Goal: Task Accomplishment & Management: Use online tool/utility

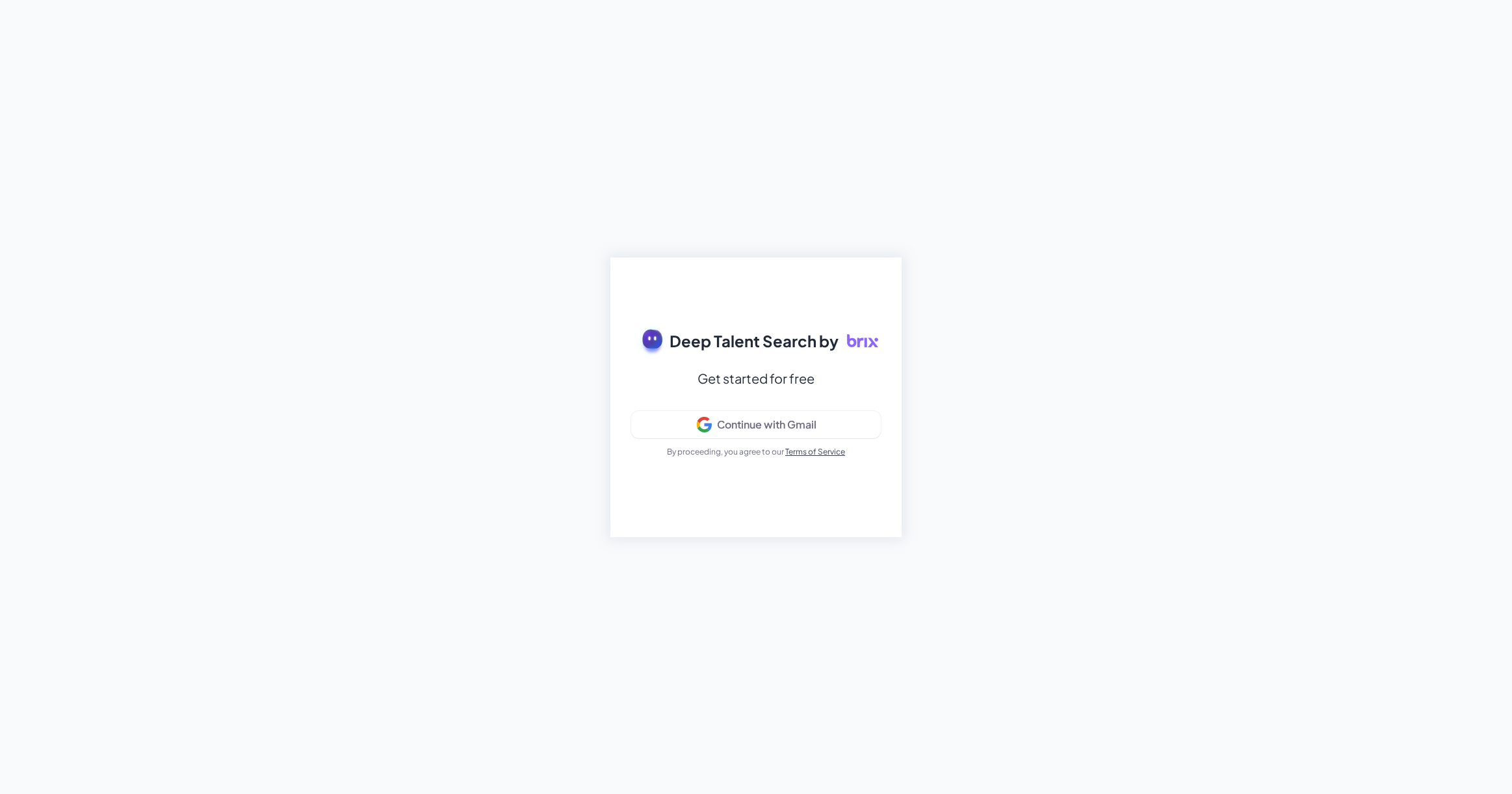
click at [1010, 398] on div "Deep Talent Search by Get started for free Continue with Gmail By proceeding, y…" at bounding box center [756, 397] width 1512 height 794
click at [827, 417] on div "Continue with Gmail" at bounding box center [756, 425] width 227 height 16
drag, startPoint x: 648, startPoint y: 335, endPoint x: 824, endPoint y: 337, distance: 176.0
click at [824, 337] on div "Deep Talent Search by" at bounding box center [756, 340] width 246 height 36
click at [926, 334] on div "Deep Talent Search by Get started for free Signing in... By proceeding, you agr…" at bounding box center [756, 397] width 1512 height 794
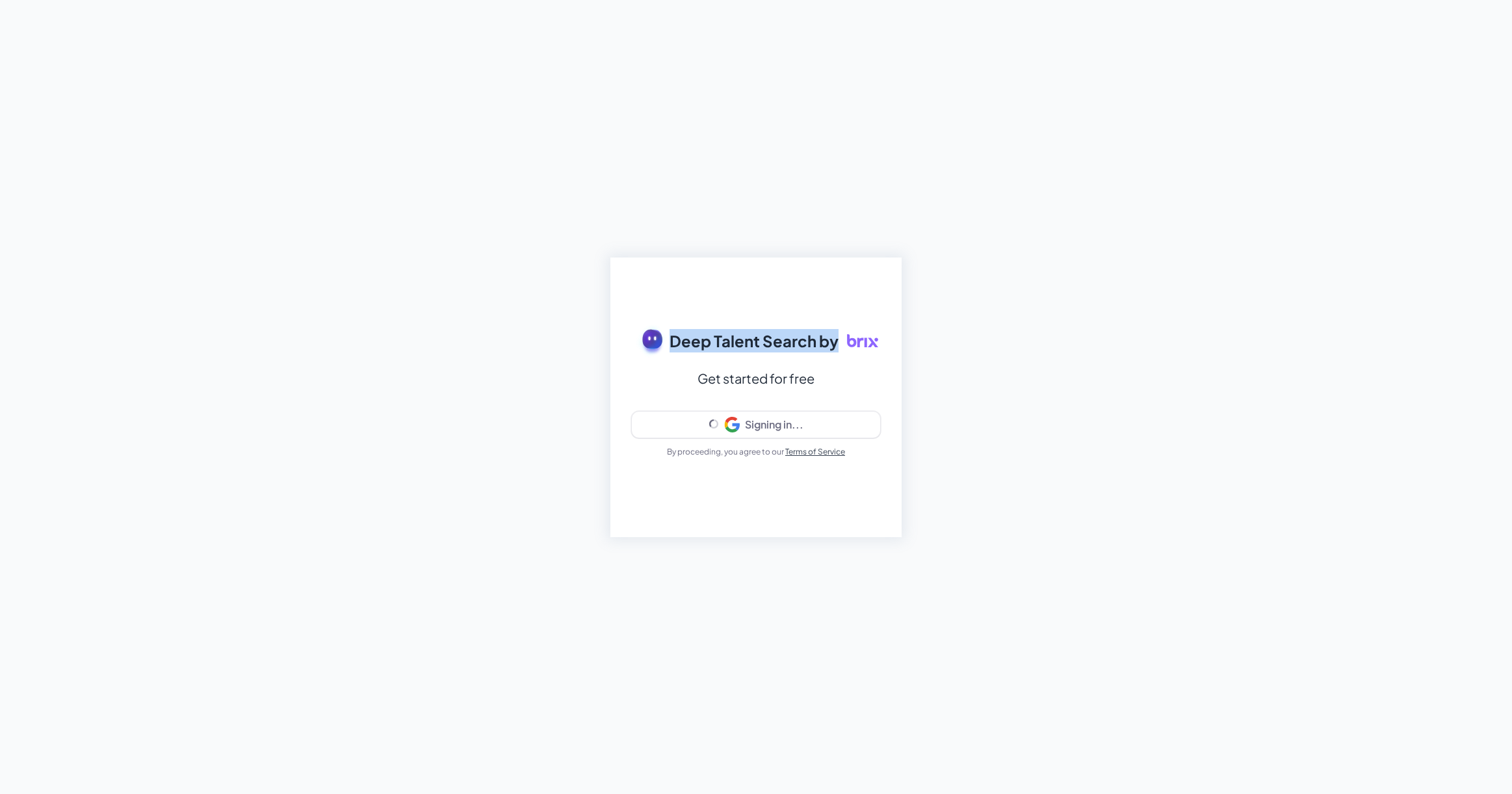
drag, startPoint x: 880, startPoint y: 340, endPoint x: 642, endPoint y: 335, distance: 238.1
click at [642, 335] on div "Deep Talent Search by Get started for free Signing in... By proceeding, you agr…" at bounding box center [756, 397] width 291 height 280
click at [730, 272] on div "Deep Talent Search by Get started for free Signing in... By proceeding, you agr…" at bounding box center [756, 397] width 291 height 280
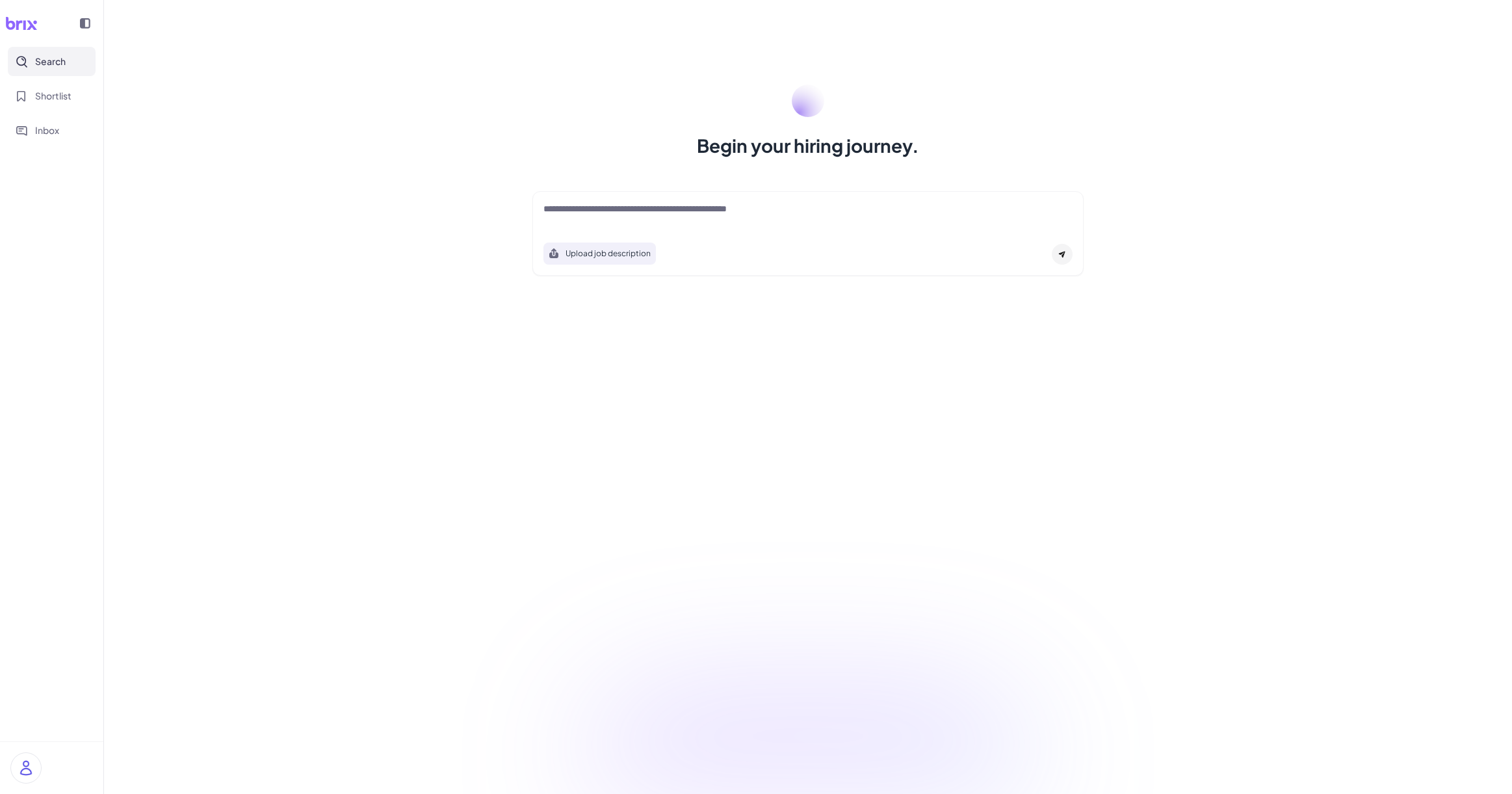
click at [717, 218] on div at bounding box center [808, 215] width 529 height 26
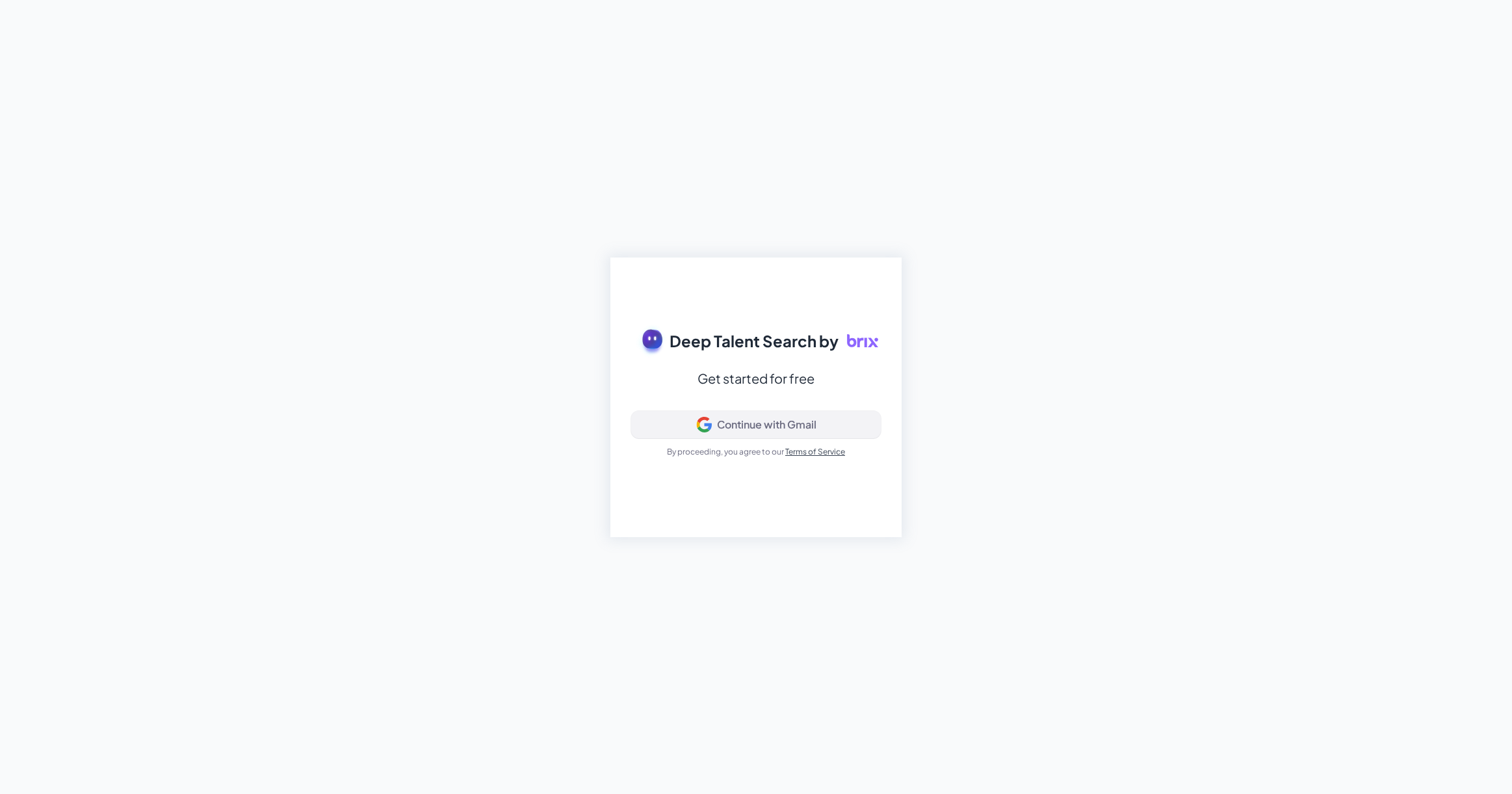
drag, startPoint x: 941, startPoint y: 397, endPoint x: 811, endPoint y: 418, distance: 131.7
click at [938, 398] on div "Deep Talent Search by Get started for free Continue with Gmail By proceeding, y…" at bounding box center [756, 397] width 1512 height 794
click at [783, 415] on button "Continue with Gmail" at bounding box center [756, 425] width 250 height 28
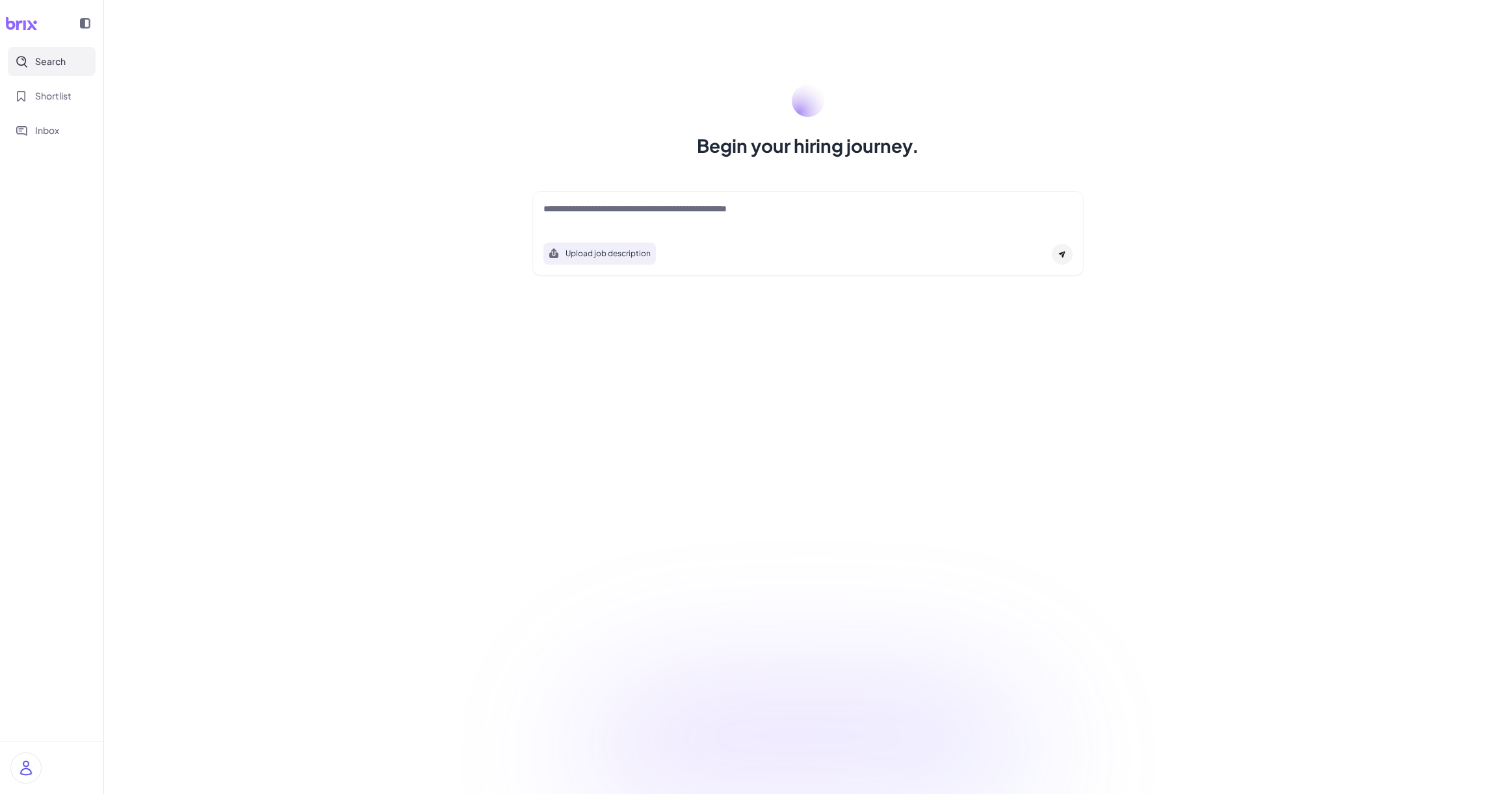
click at [640, 222] on div at bounding box center [808, 215] width 529 height 26
click at [644, 216] on textarea at bounding box center [808, 210] width 529 height 16
click at [40, 90] on span "Shortlist" at bounding box center [53, 96] width 36 height 13
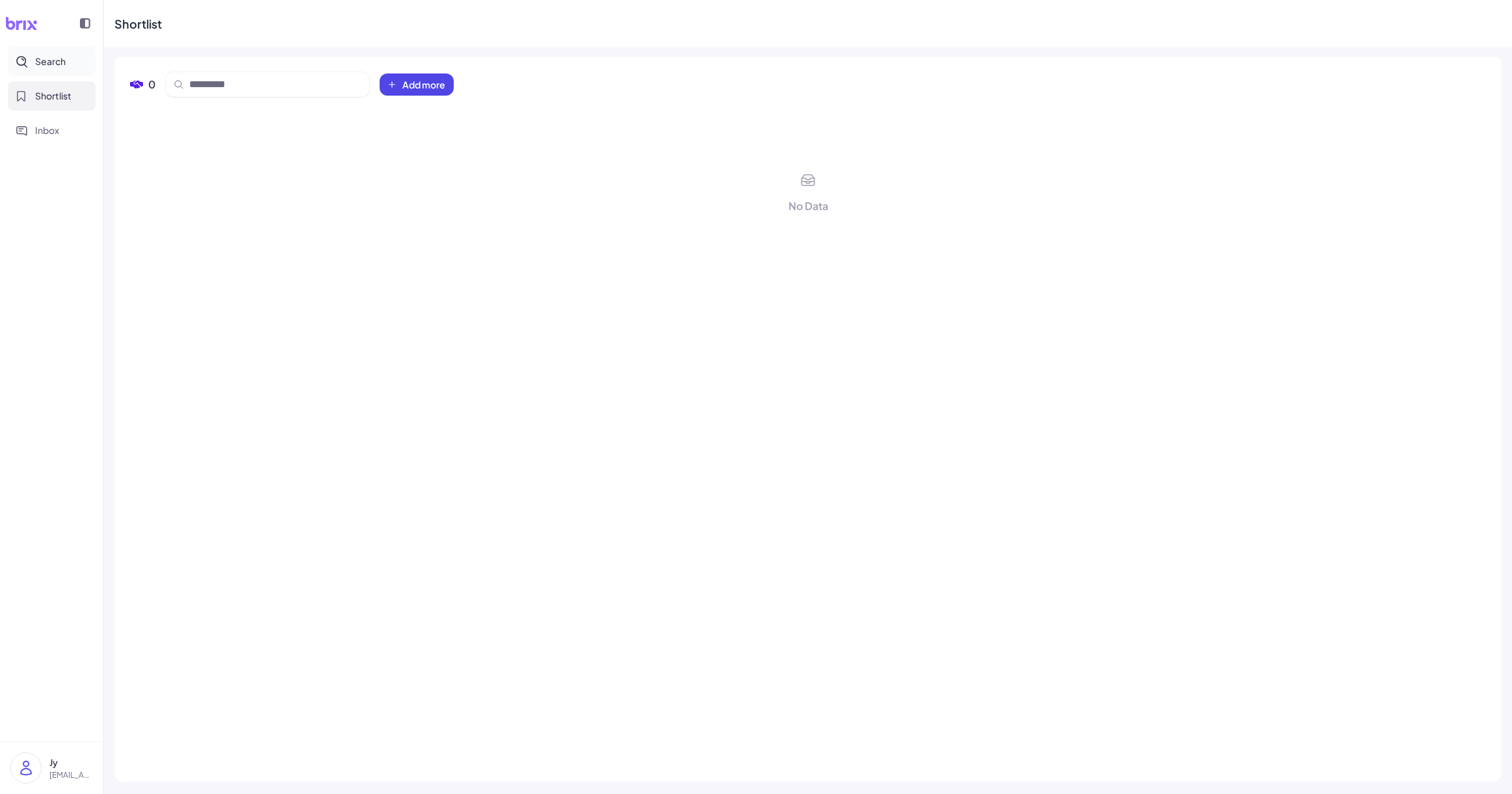
click at [49, 59] on span "Search" at bounding box center [50, 61] width 30 height 13
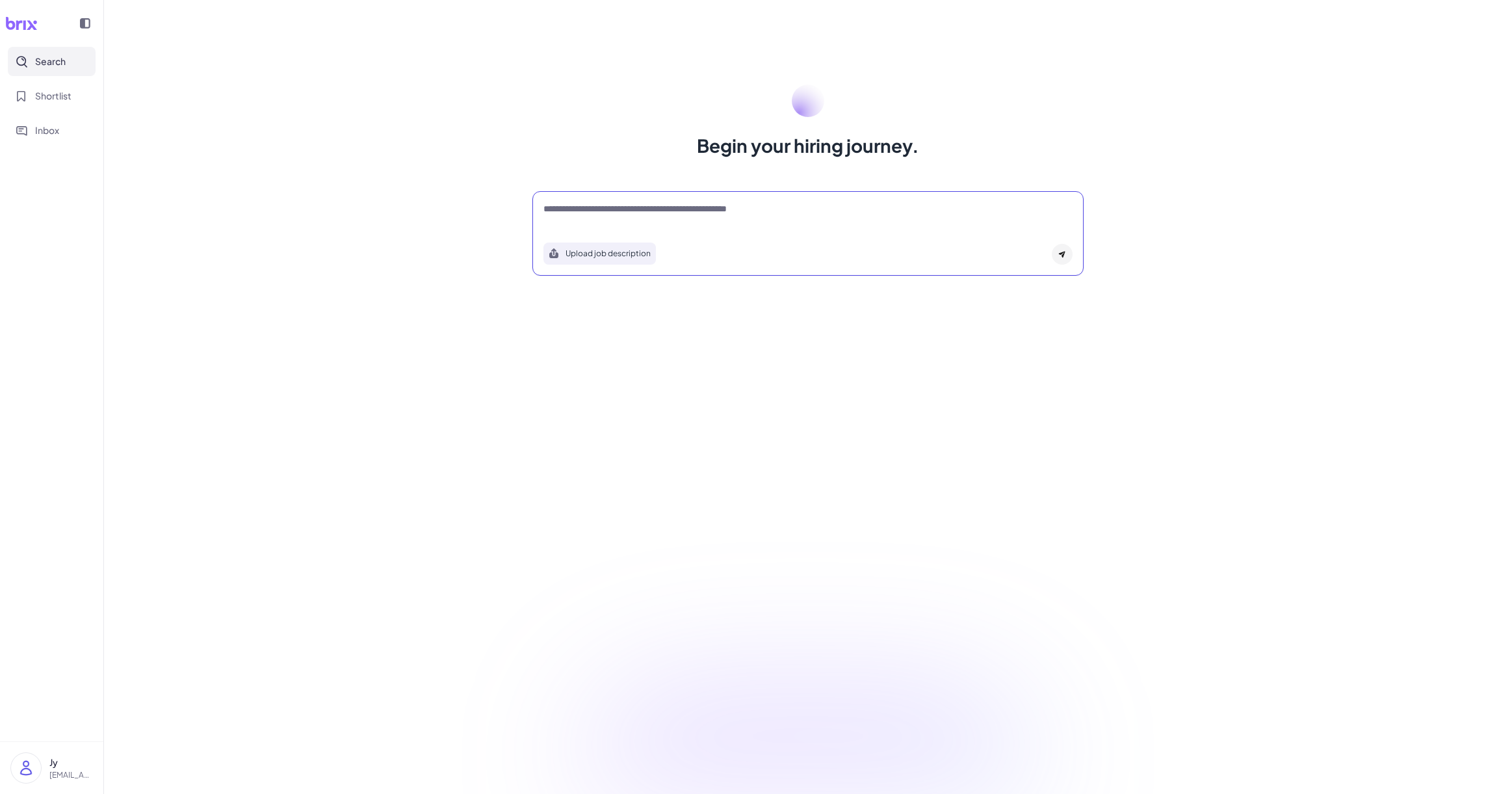
drag, startPoint x: 655, startPoint y: 201, endPoint x: 653, endPoint y: 219, distance: 18.1
click at [655, 202] on textarea at bounding box center [808, 210] width 529 height 16
click at [638, 218] on div at bounding box center [808, 215] width 529 height 26
click at [637, 213] on textarea at bounding box center [808, 210] width 529 height 16
drag, startPoint x: 787, startPoint y: 210, endPoint x: 828, endPoint y: 233, distance: 47.0
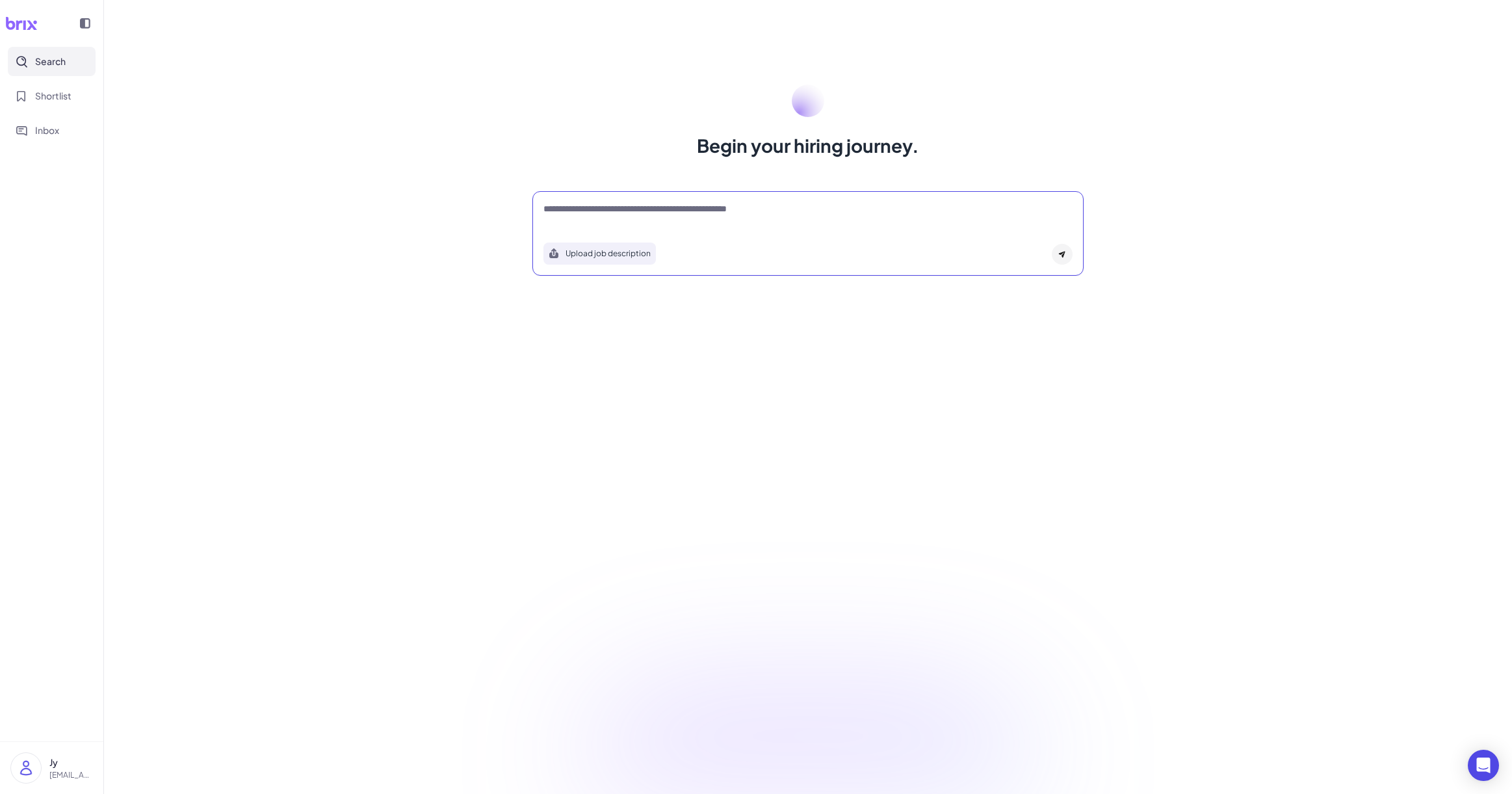
click at [788, 213] on textarea at bounding box center [808, 210] width 529 height 16
type textarea "**"
click at [88, 25] on icon at bounding box center [85, 23] width 10 height 10
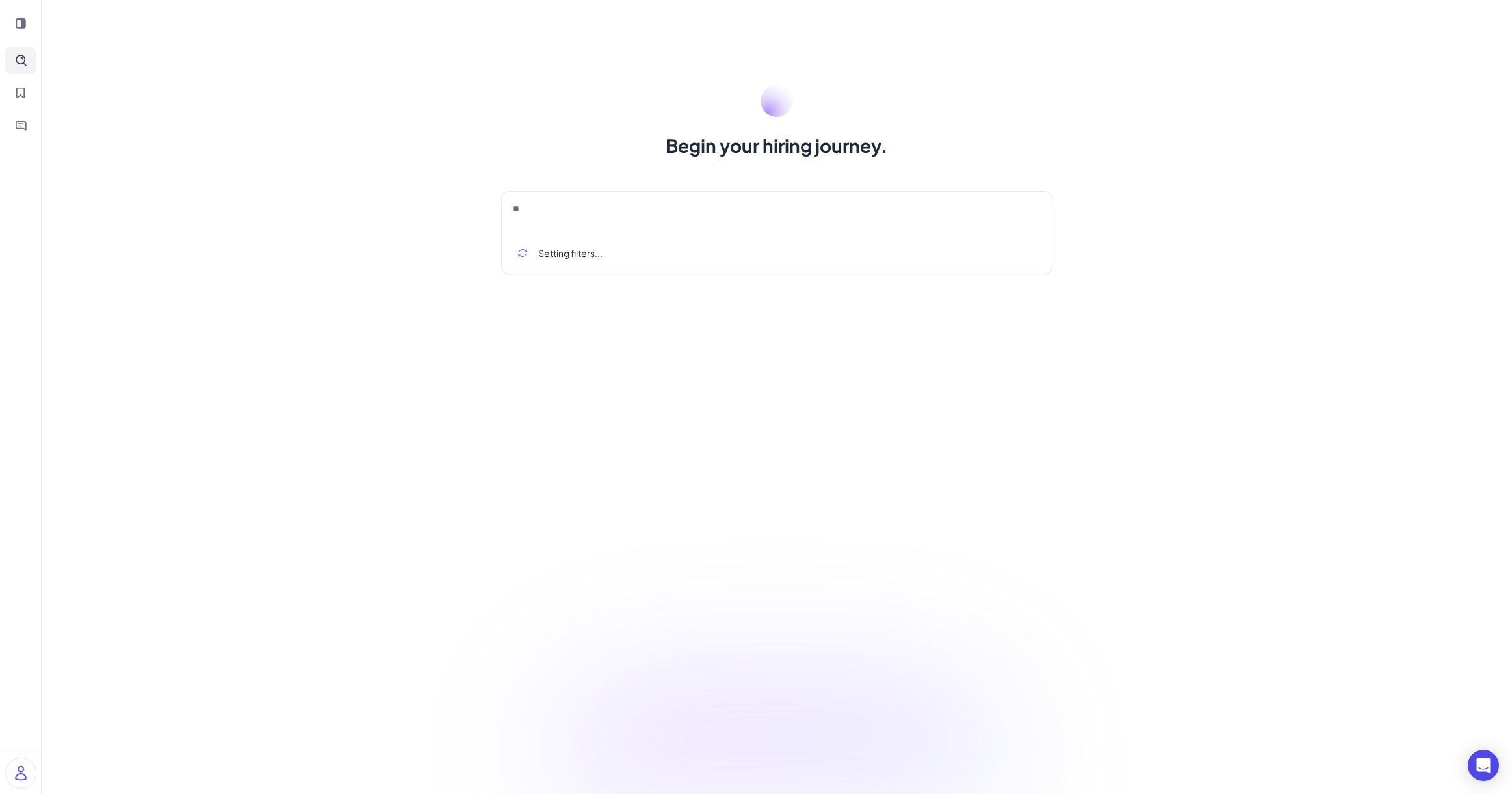
click at [25, 26] on icon at bounding box center [21, 23] width 10 height 10
drag, startPoint x: 580, startPoint y: 224, endPoint x: 590, endPoint y: 261, distance: 38.3
click at [580, 226] on div "**" at bounding box center [808, 215] width 529 height 26
click at [629, 246] on button "Upload job description" at bounding box center [599, 254] width 112 height 22
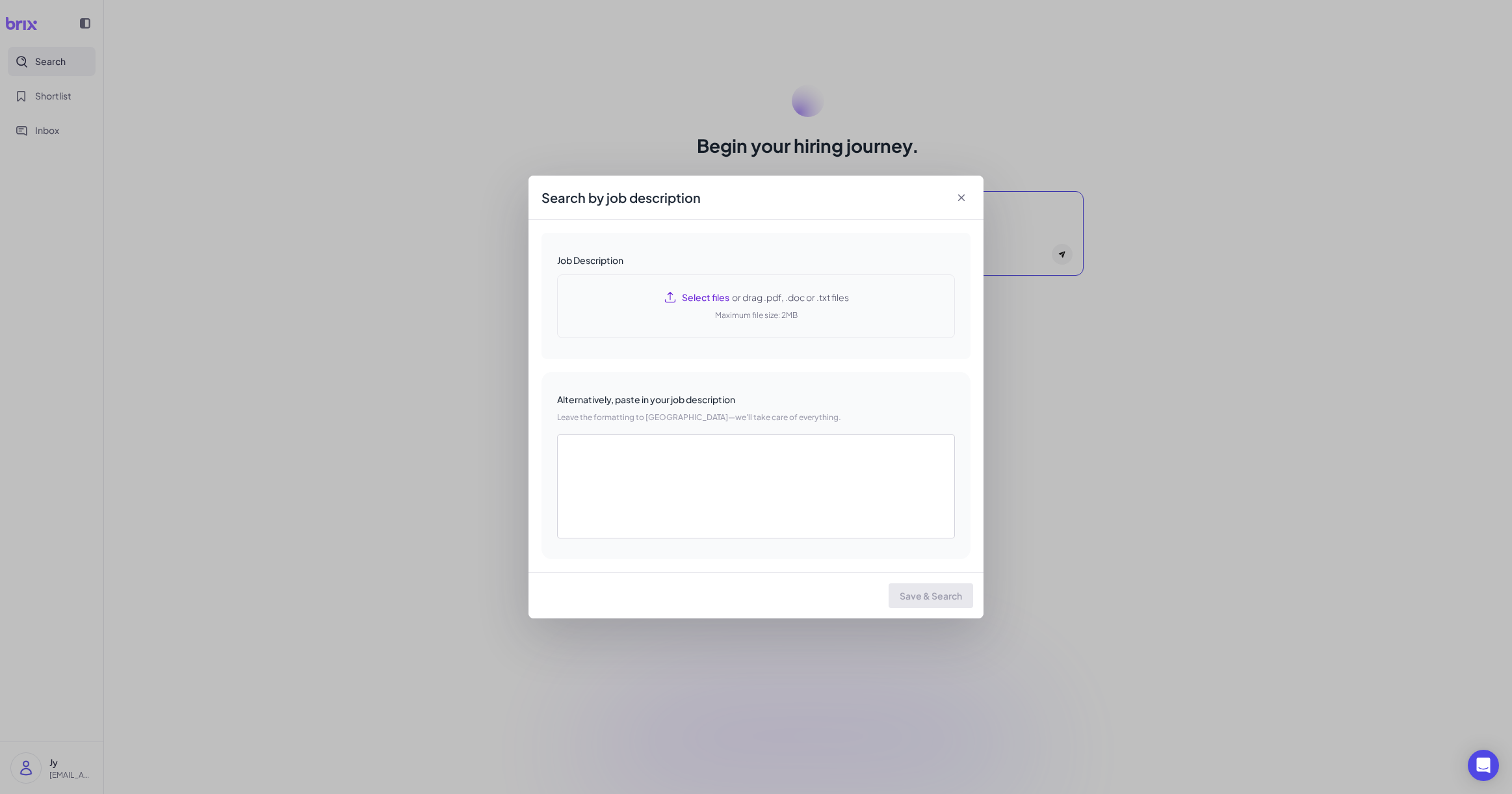
click at [807, 306] on div "Select files or drag .pdf, .doc or .txt files Maximum file size: 2MB" at bounding box center [756, 306] width 398 height 64
click at [961, 198] on icon at bounding box center [961, 198] width 7 height 7
